Goal: Information Seeking & Learning: Compare options

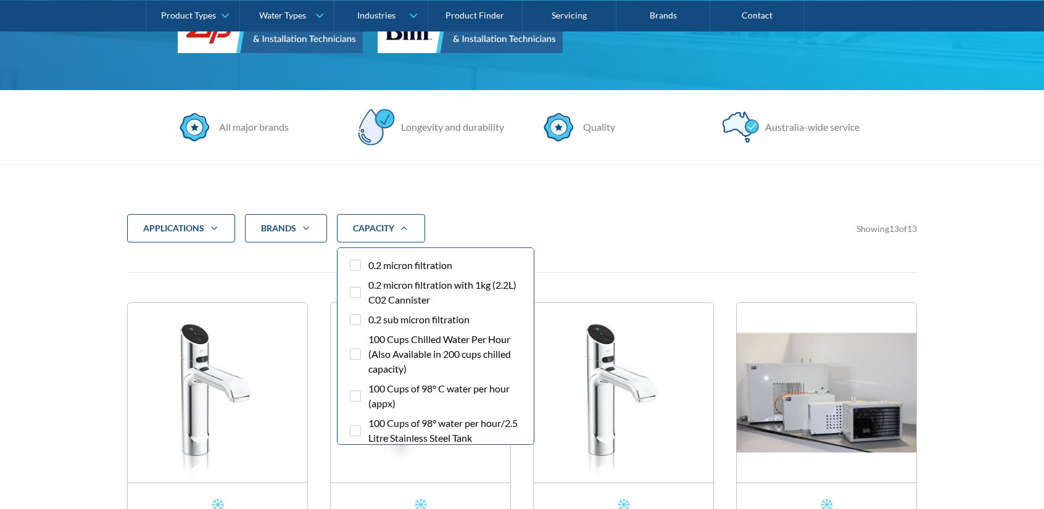
click at [381, 261] on span "0.2 micron filtration" at bounding box center [410, 265] width 84 height 15
click at [370, 261] on input "0.2 micron filtration" at bounding box center [366, 262] width 8 height 8
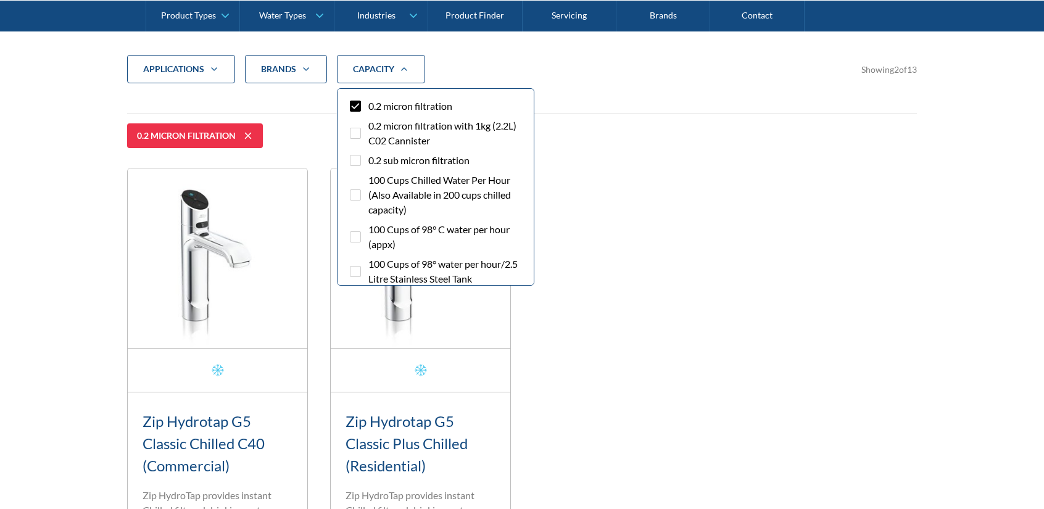
scroll to position [472, 0]
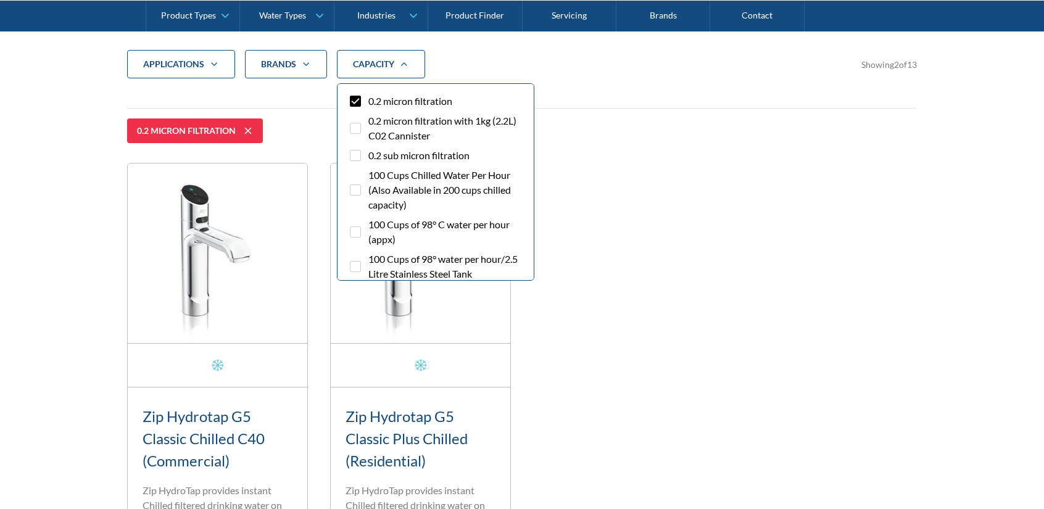
click at [390, 107] on span "0.2 micron filtration" at bounding box center [410, 101] width 84 height 15
click at [370, 102] on input "0.2 micron filtration" at bounding box center [366, 98] width 8 height 8
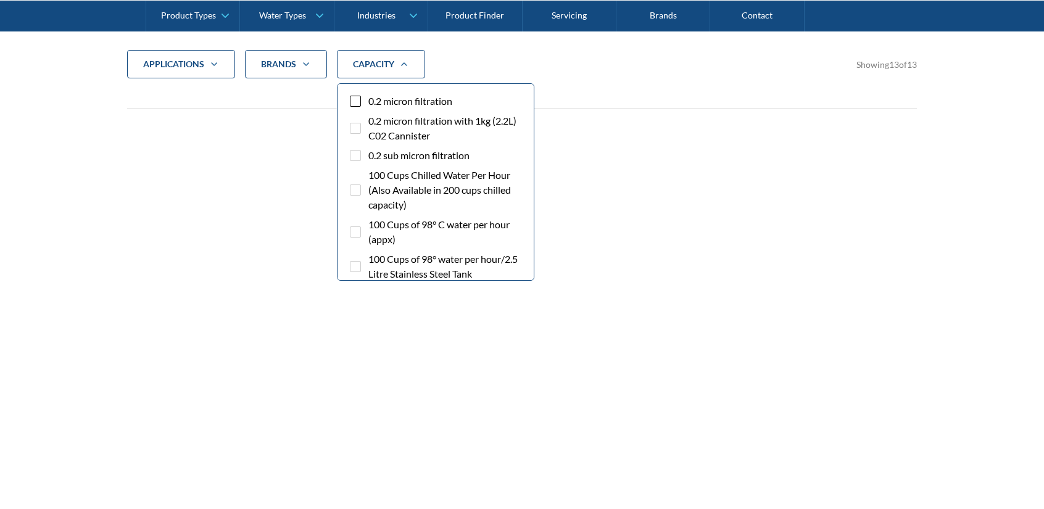
click at [390, 105] on span "0.2 micron filtration" at bounding box center [410, 101] width 84 height 15
click at [370, 102] on input "0.2 micron filtration" at bounding box center [366, 98] width 8 height 8
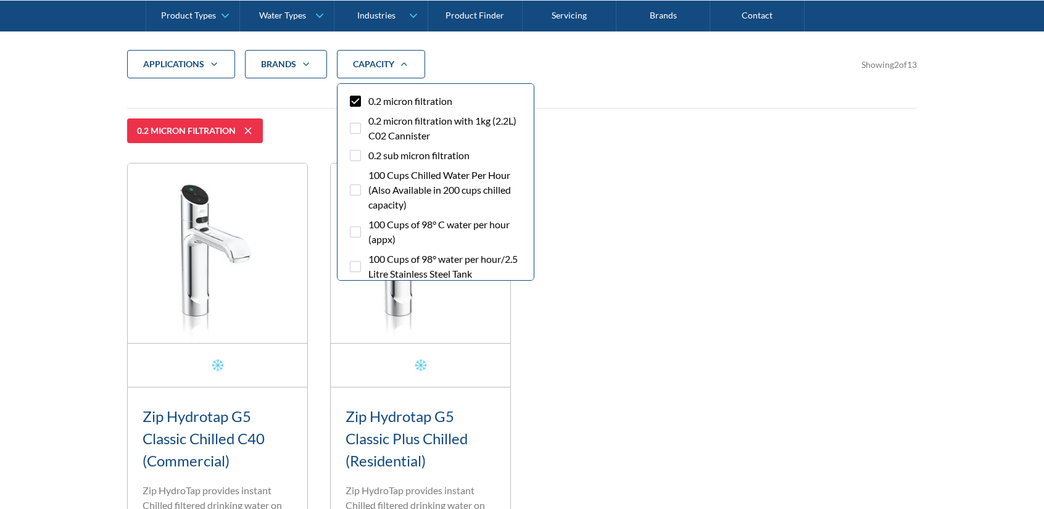
click at [394, 99] on span "0.2 micron filtration" at bounding box center [410, 101] width 84 height 15
click at [370, 99] on input "0.2 micron filtration" at bounding box center [366, 98] width 8 height 8
checkbox input "false"
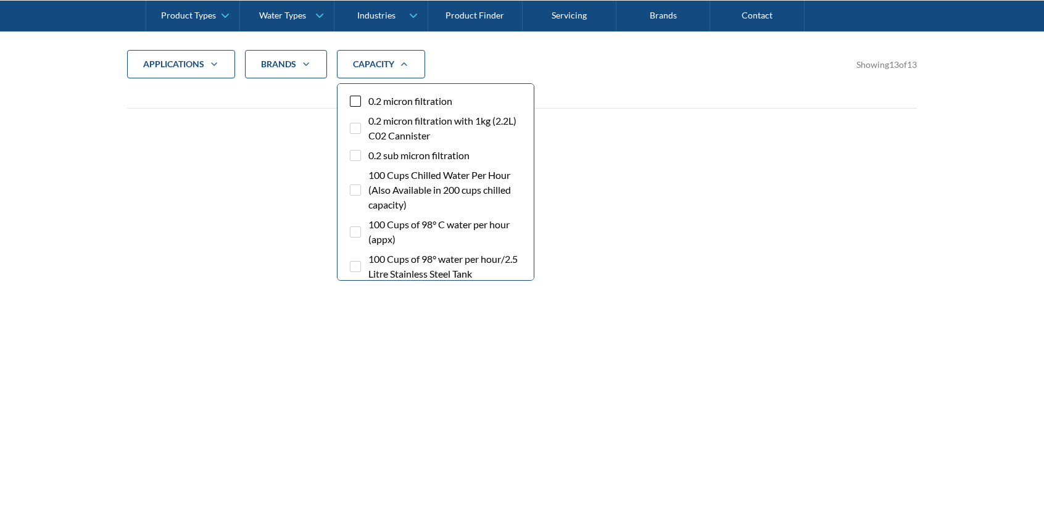
click at [394, 159] on span "0.2 sub micron filtration" at bounding box center [418, 155] width 101 height 15
click at [370, 156] on input "0.2 sub micron filtration" at bounding box center [366, 152] width 8 height 8
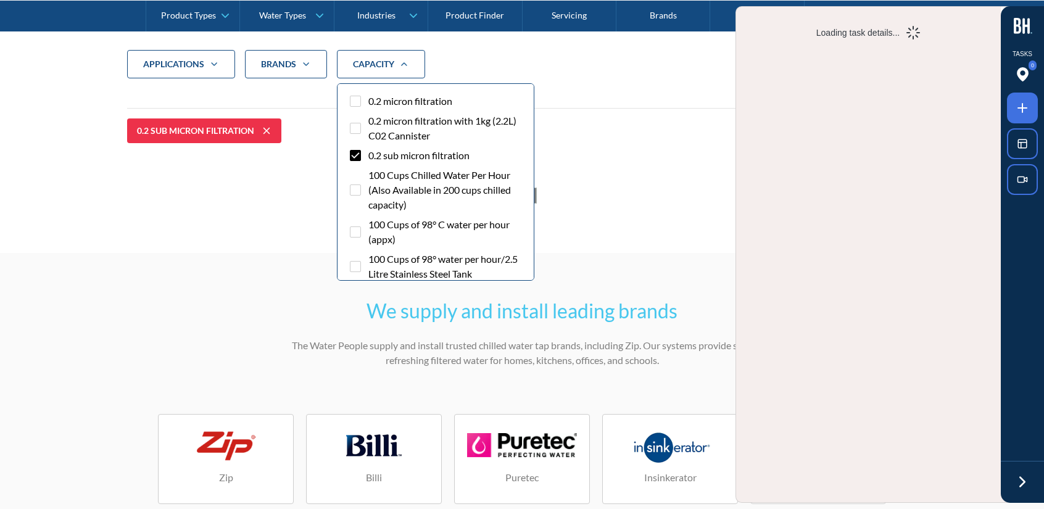
click at [406, 154] on span "0.2 sub micron filtration" at bounding box center [418, 155] width 101 height 15
click at [370, 154] on input "0.2 sub micron filtration" at bounding box center [366, 152] width 8 height 8
checkbox input "false"
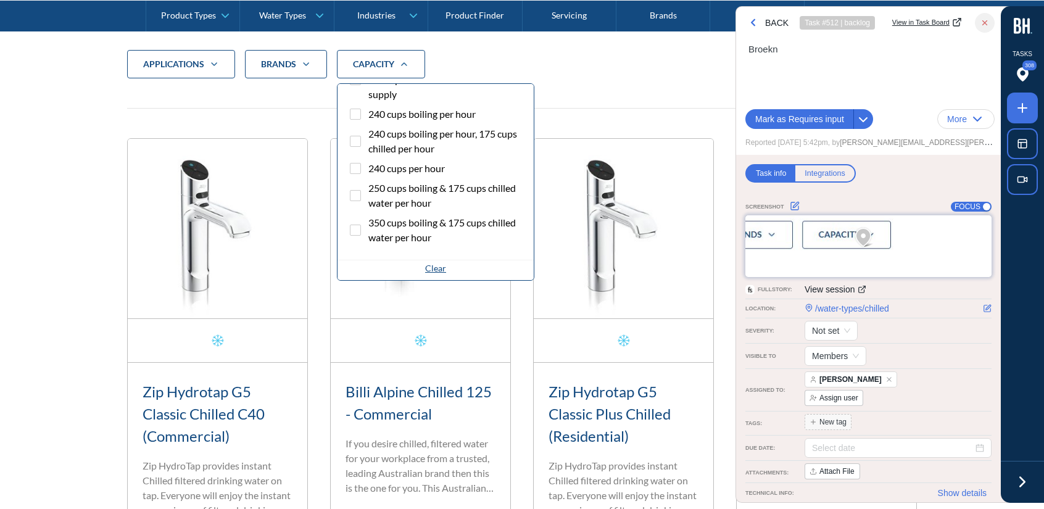
scroll to position [1408, 0]
click at [425, 268] on div "Clear" at bounding box center [435, 268] width 21 height 13
click at [422, 202] on span "250 cups boiling & 175 cups chilled water per hour" at bounding box center [445, 196] width 155 height 30
click at [370, 189] on input "250 cups boiling & 175 cups chilled water per hour" at bounding box center [366, 185] width 8 height 8
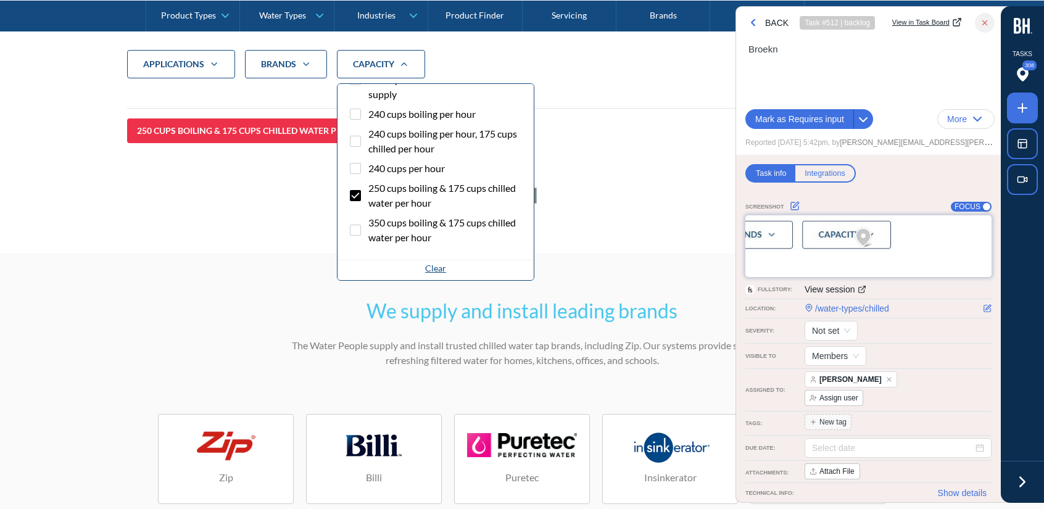
click at [425, 262] on div "Clear" at bounding box center [435, 268] width 21 height 13
checkbox input "false"
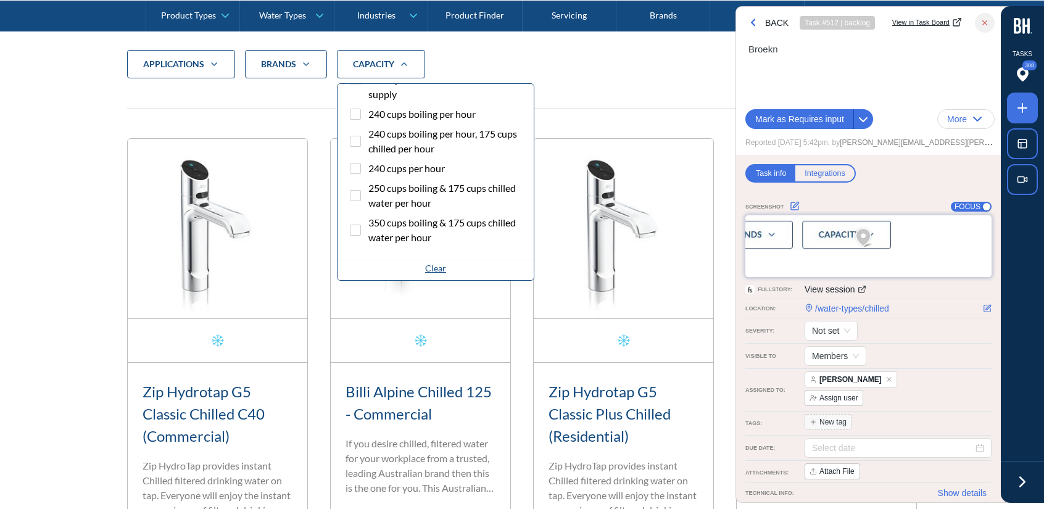
click at [366, 113] on label "240 cups boiling per hour" at bounding box center [435, 117] width 176 height 20
click at [366, 113] on input "240 cups boiling per hour" at bounding box center [366, 111] width 8 height 8
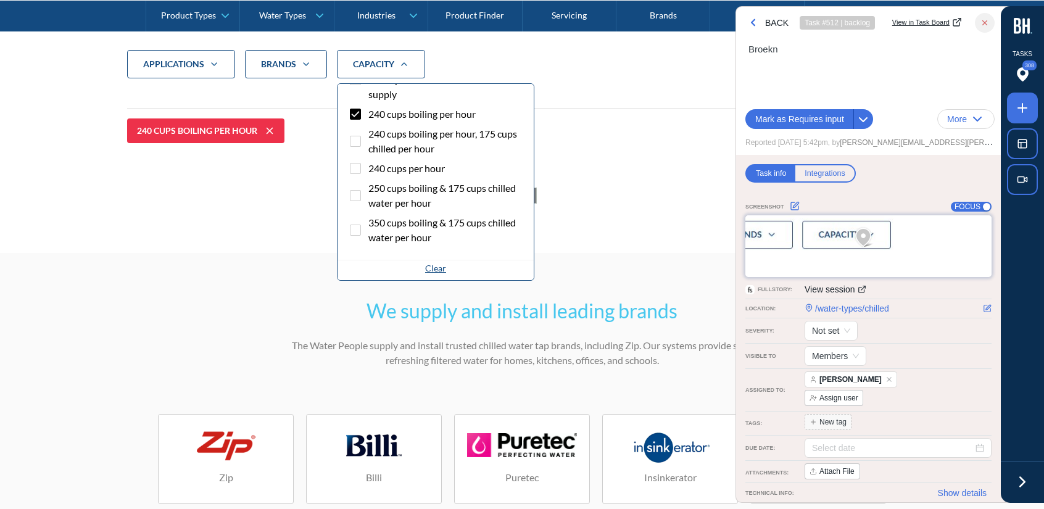
click at [366, 113] on label "240 cups boiling per hour" at bounding box center [435, 117] width 176 height 20
click at [366, 113] on input "240 cups boiling per hour" at bounding box center [366, 111] width 8 height 8
checkbox input "false"
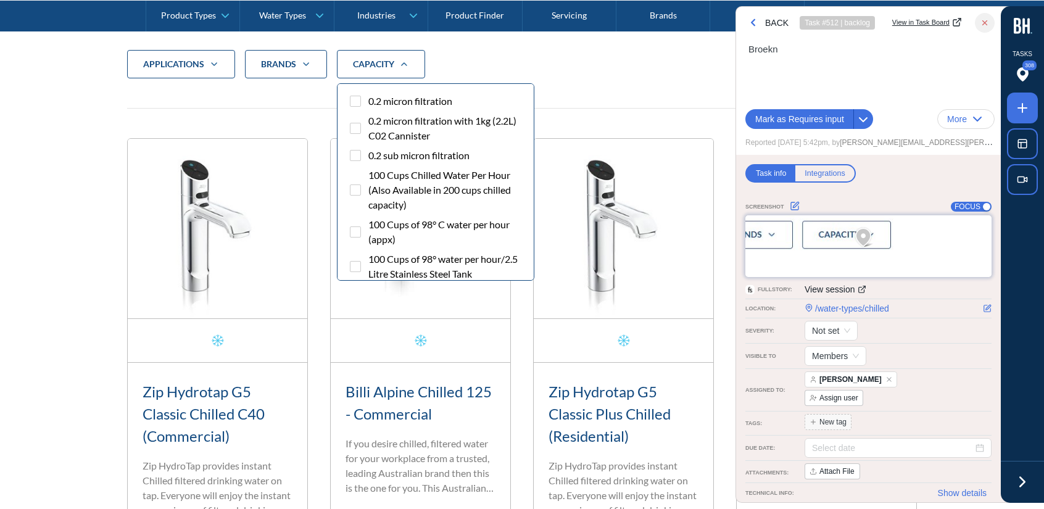
click at [402, 102] on span "0.2 micron filtration" at bounding box center [410, 101] width 84 height 15
click at [370, 102] on input "0.2 micron filtration" at bounding box center [366, 98] width 8 height 8
checkbox input "true"
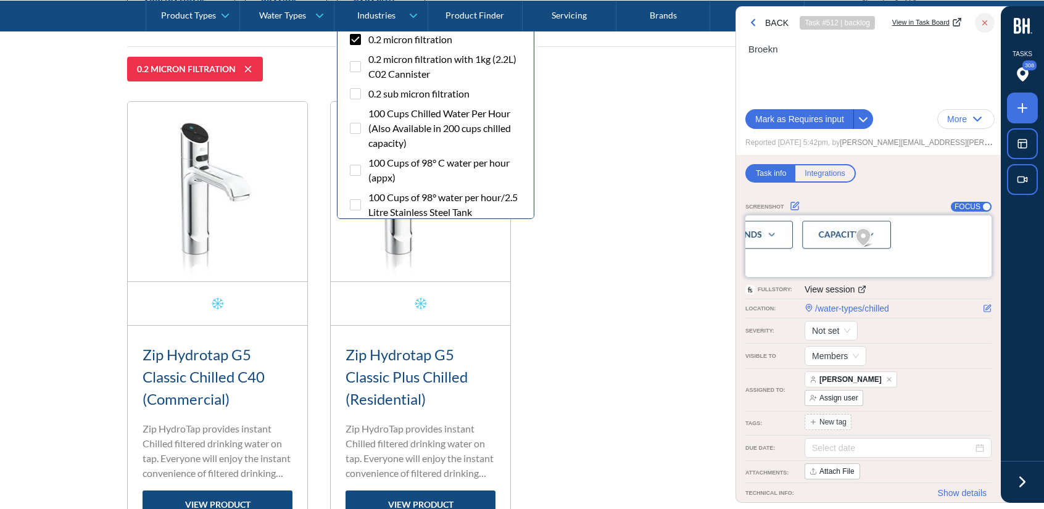
click at [579, 374] on div "Fits Most Brands New Product Best Seller Zip Hydrotap G5 Classic Chilled C40 (C…" at bounding box center [521, 317] width 789 height 432
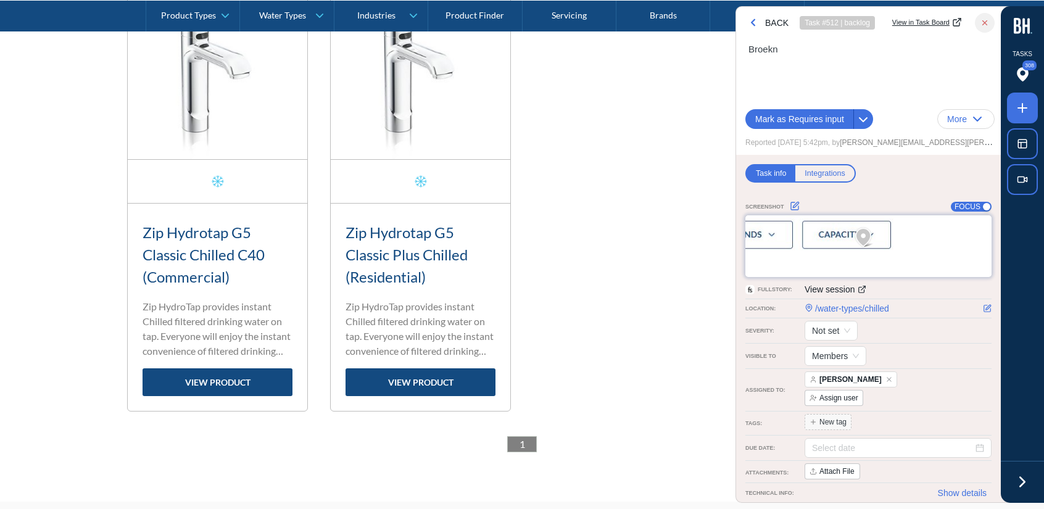
scroll to position [657, 0]
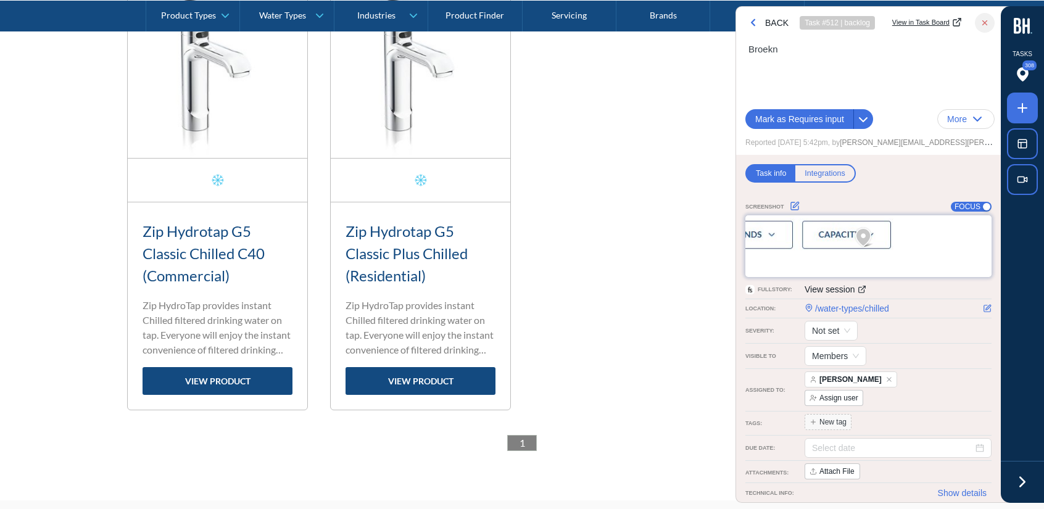
click at [1018, 483] on icon at bounding box center [1022, 481] width 19 height 19
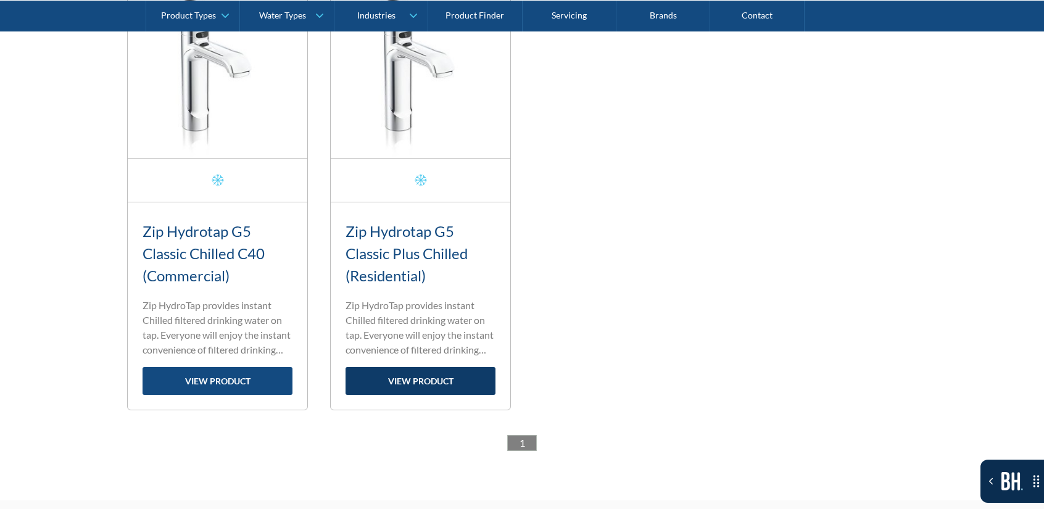
click at [388, 384] on link "view product" at bounding box center [420, 381] width 150 height 28
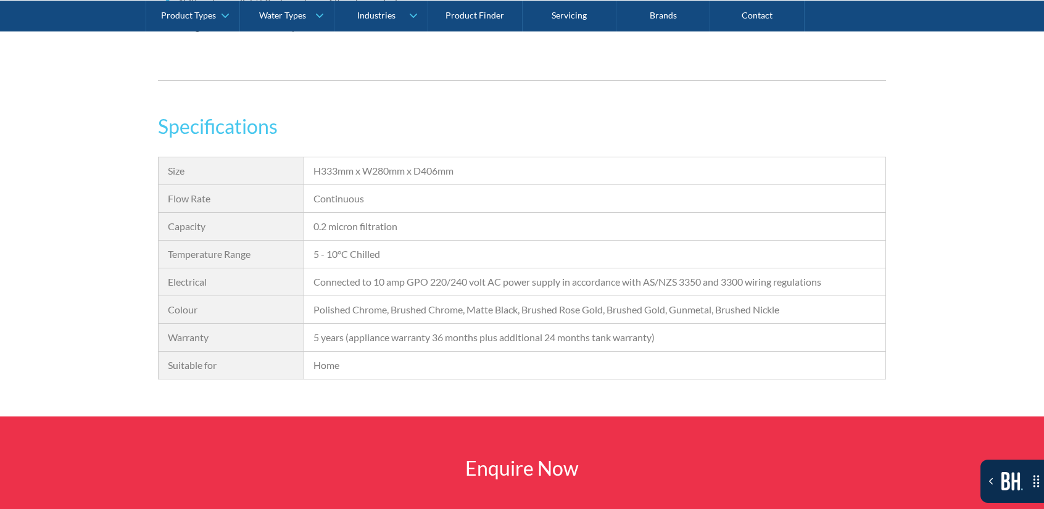
scroll to position [864, 0]
